Goal: Register for event/course

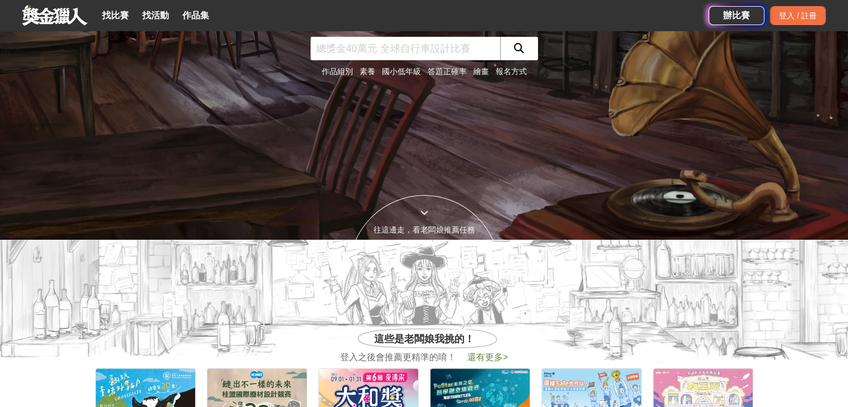
scroll to position [56, 0]
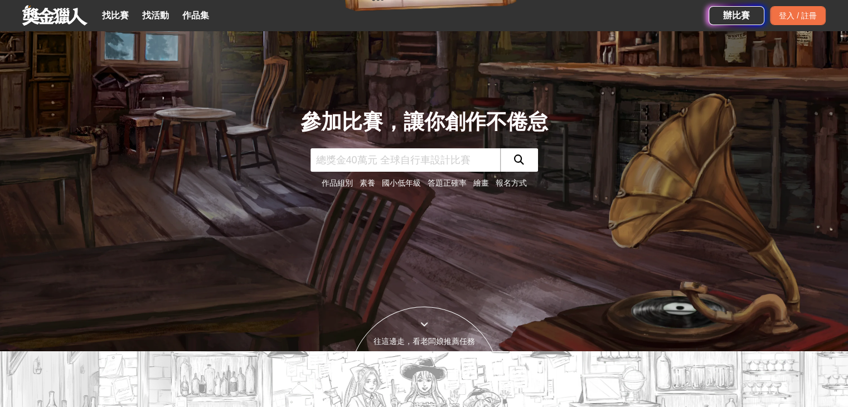
click at [392, 164] on input "text" at bounding box center [406, 159] width 190 height 23
type input "[PERSON_NAME]圖"
click button "submit" at bounding box center [519, 159] width 38 height 23
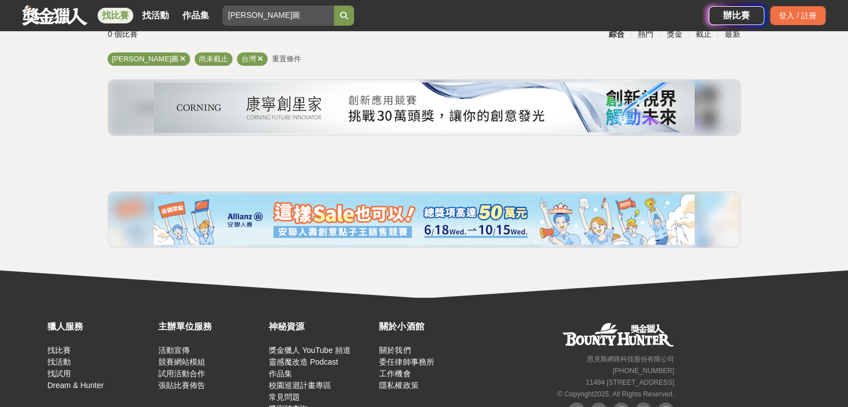
scroll to position [133, 0]
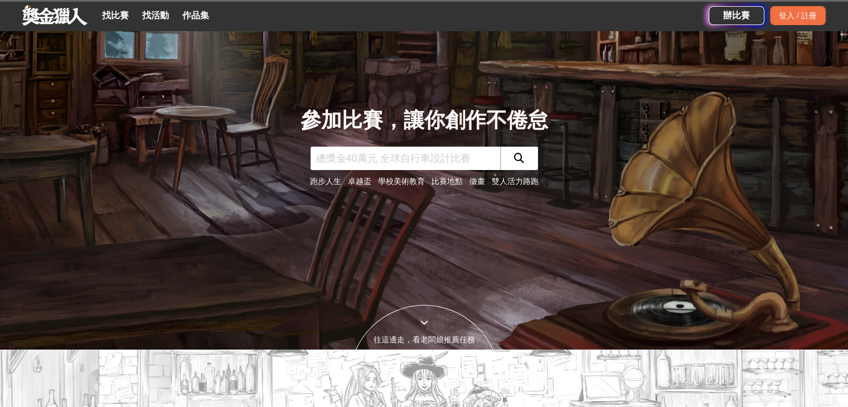
scroll to position [56, 0]
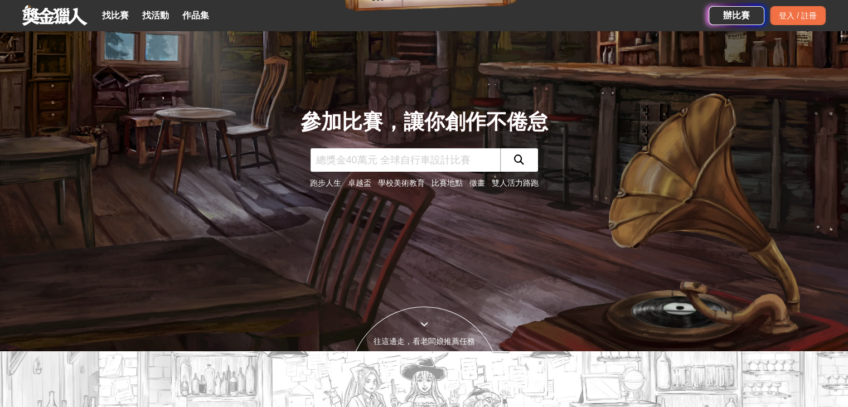
click at [380, 163] on input "text" at bounding box center [406, 159] width 190 height 23
type input "AI"
click button "submit" at bounding box center [519, 159] width 38 height 23
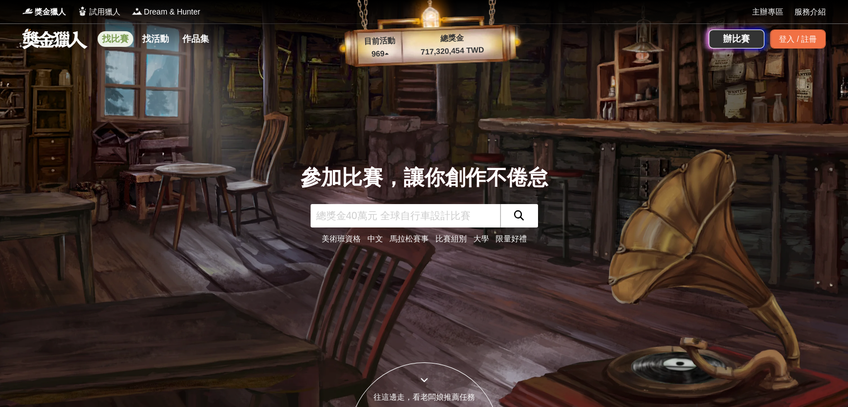
click at [120, 41] on link "找比賽" at bounding box center [116, 39] width 36 height 16
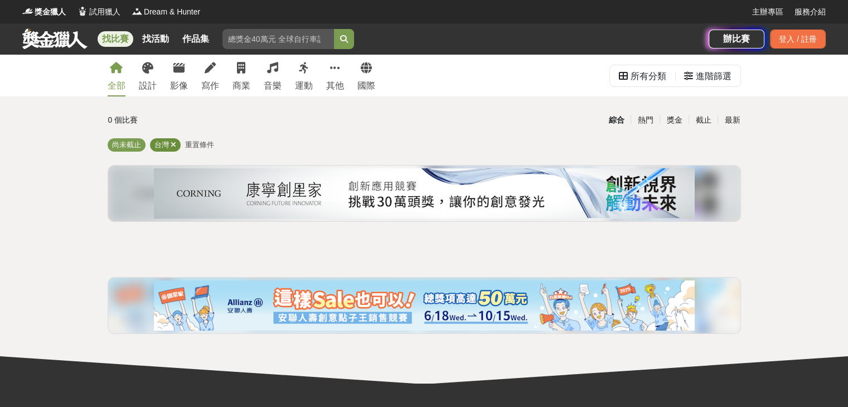
click at [172, 146] on icon at bounding box center [174, 144] width 6 height 7
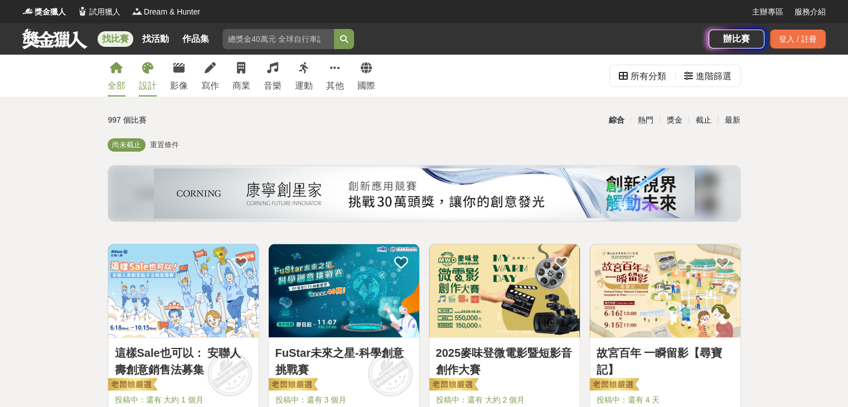
click at [153, 70] on link "設計" at bounding box center [148, 76] width 18 height 42
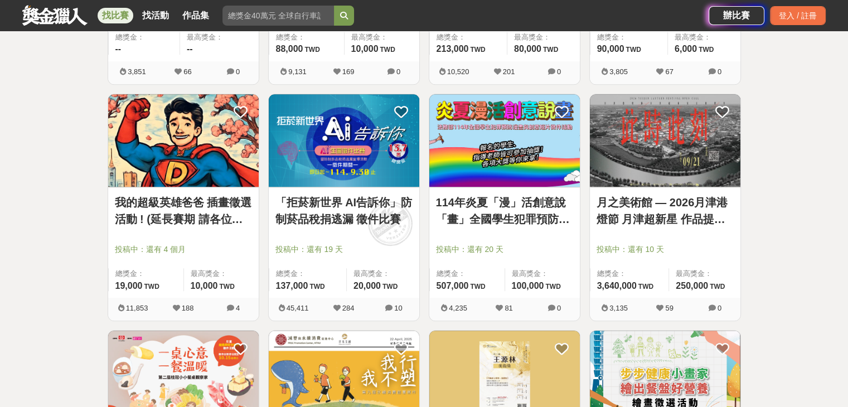
scroll to position [1115, 0]
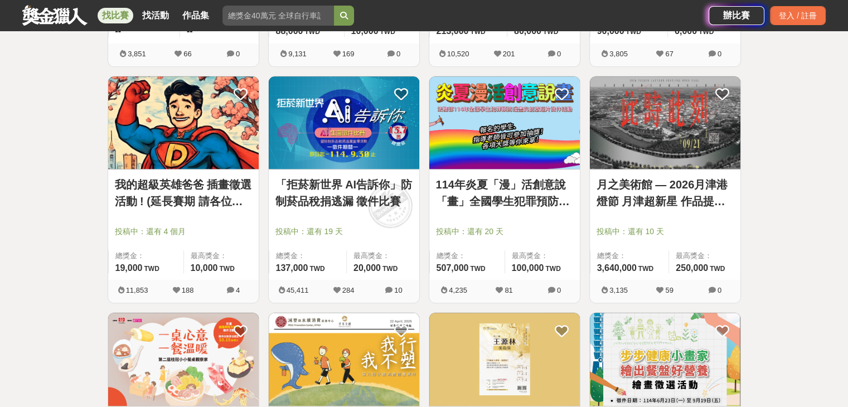
click at [361, 134] on img at bounding box center [344, 122] width 151 height 93
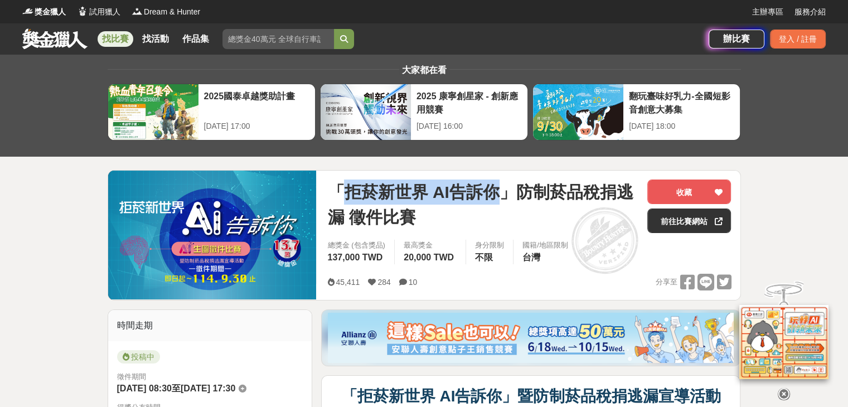
drag, startPoint x: 345, startPoint y: 190, endPoint x: 493, endPoint y: 195, distance: 148.4
click at [493, 195] on span "「拒菸新世界 AI告訴你」防制菸品稅捐逃漏 徵件比賽" at bounding box center [482, 205] width 311 height 50
copy span "拒菸新世界 AI告訴你"
click at [678, 222] on link "前往比賽網站" at bounding box center [689, 221] width 84 height 25
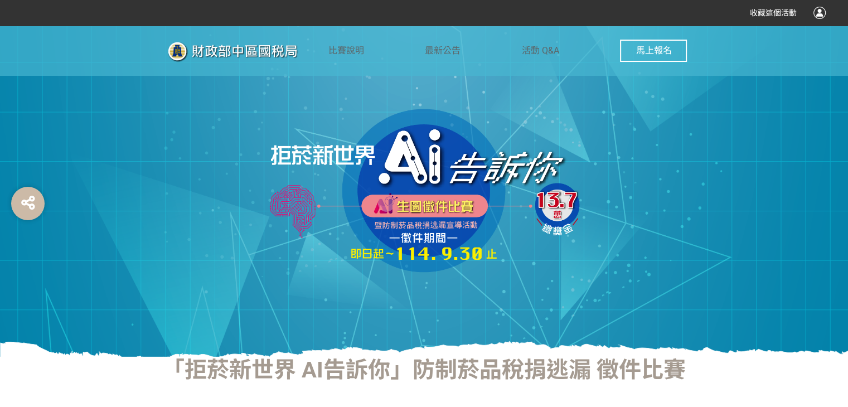
click at [658, 54] on span "馬上報名" at bounding box center [654, 50] width 36 height 11
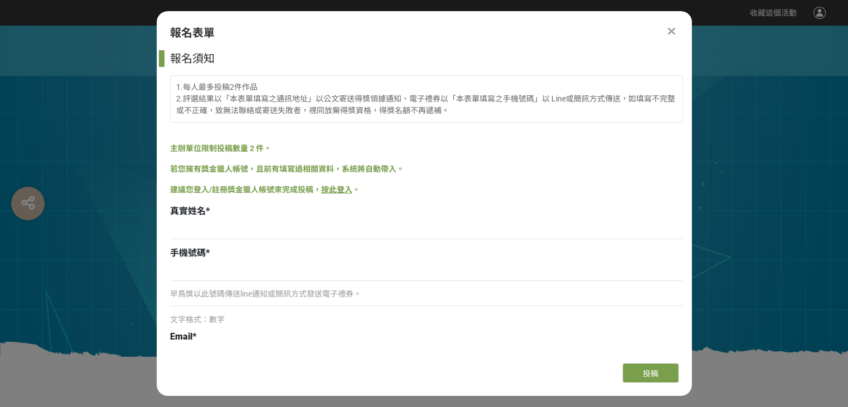
click at [673, 32] on icon at bounding box center [671, 31] width 7 height 11
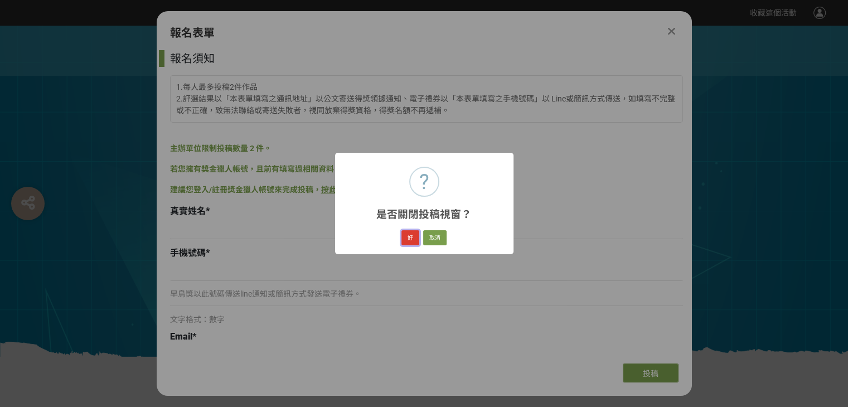
click at [413, 237] on button "好" at bounding box center [410, 238] width 18 height 16
